Goal: Use online tool/utility: Use online tool/utility

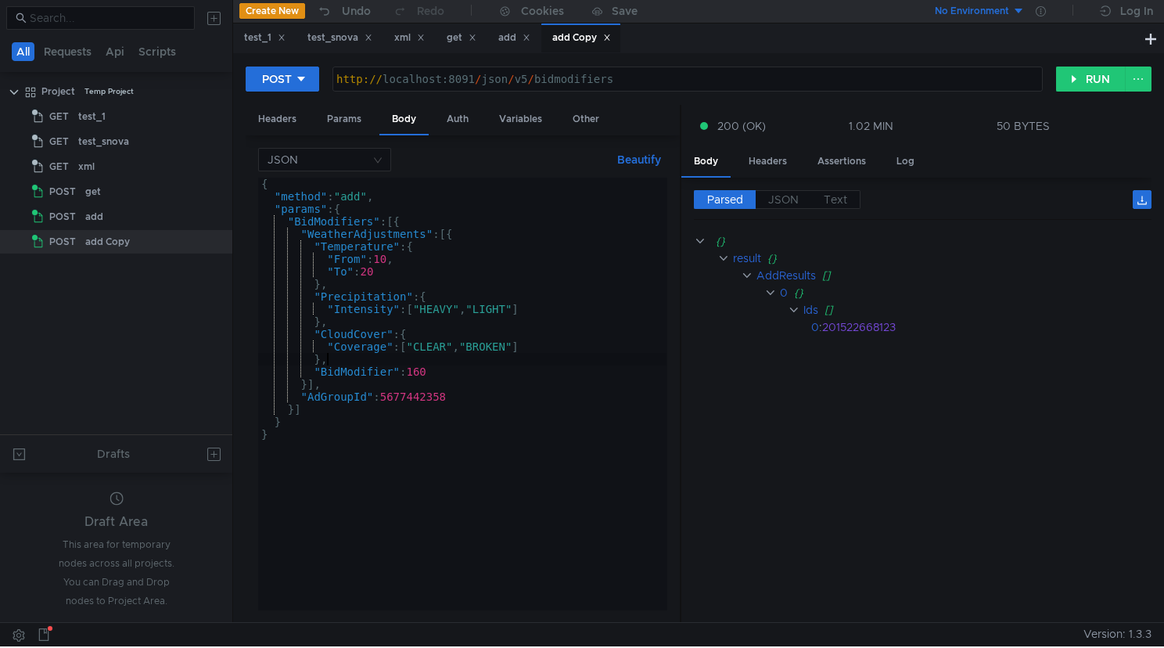
click at [476, 404] on div "{ "method" : "add" , "params" : { "BidModifiers" : [{ "WeatherAdjustments" : [{…" at bounding box center [462, 407] width 408 height 458
click at [476, 408] on div "{ "method" : "add" , "params" : { "BidModifiers" : [{ "WeatherAdjustments" : [{…" at bounding box center [462, 407] width 408 height 458
type textarea "} }"
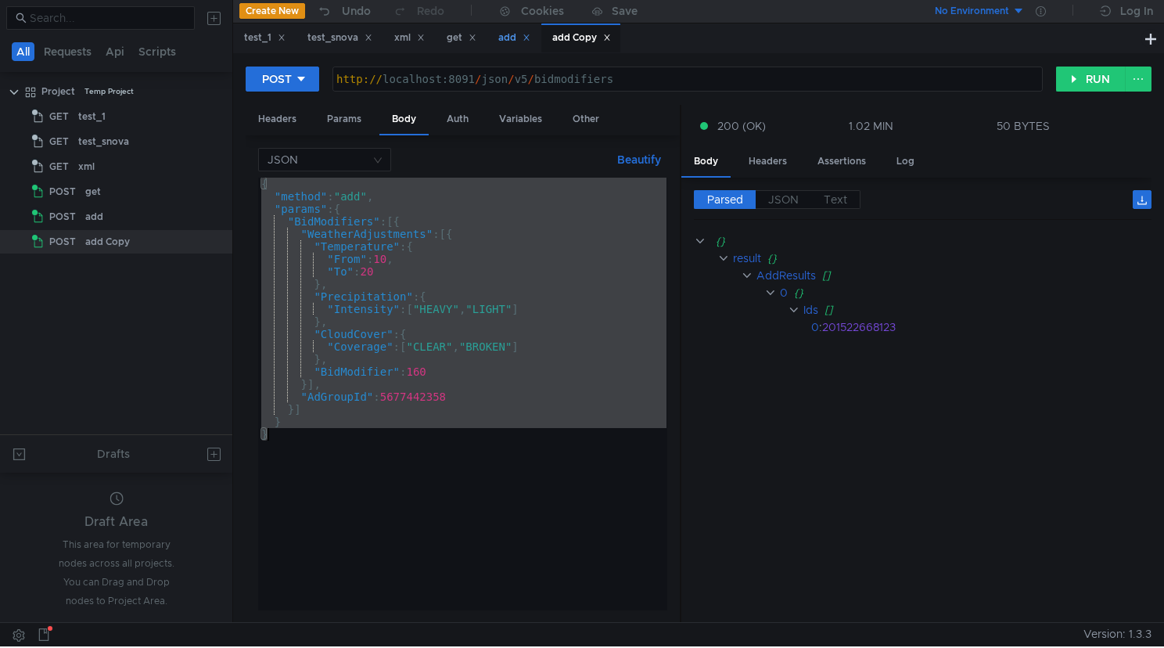
click at [513, 39] on div "add" at bounding box center [514, 38] width 32 height 16
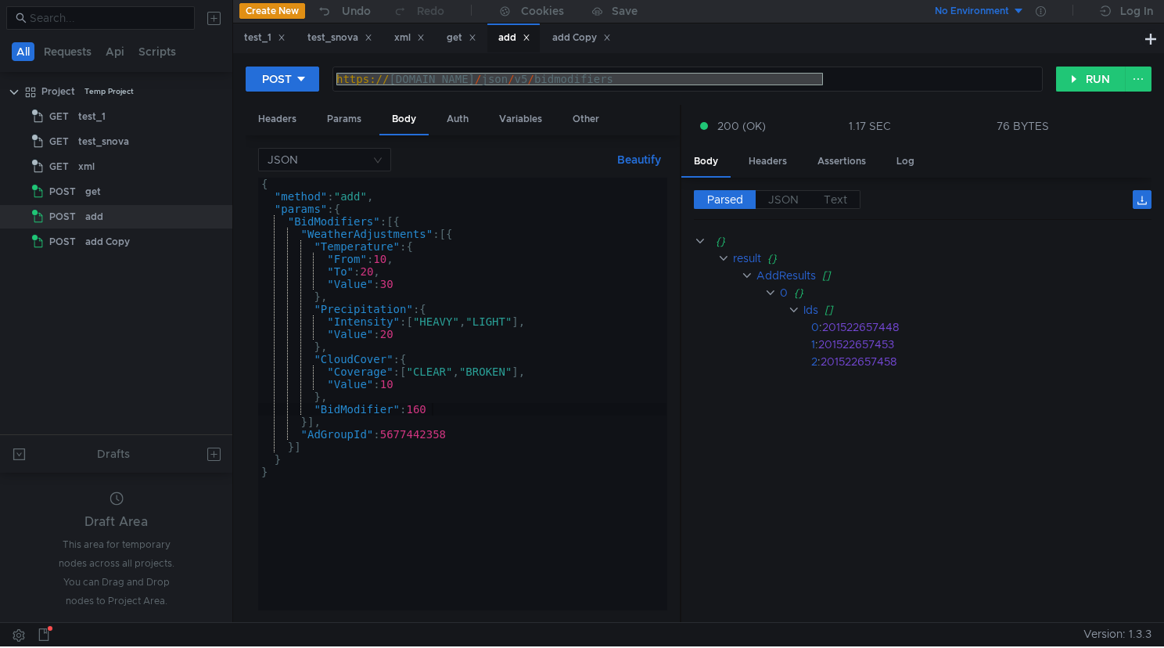
click at [513, 243] on div "{ "method" : "add" , "params" : { "BidModifiers" : [{ "WeatherAdjustments" : [{…" at bounding box center [462, 407] width 408 height 458
type textarea ""Temperature": {"
